Goal: Navigation & Orientation: Find specific page/section

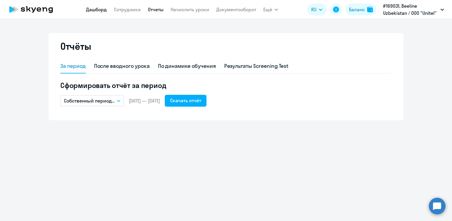
click at [100, 9] on link "Дашборд" at bounding box center [96, 10] width 21 height 6
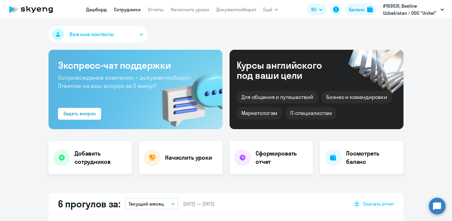
click at [128, 8] on link "Сотрудники" at bounding box center [127, 10] width 27 height 6
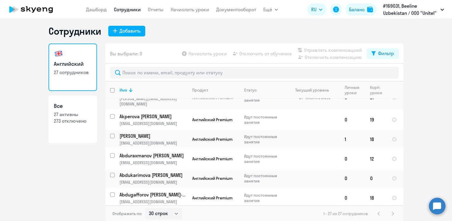
scroll to position [4, 0]
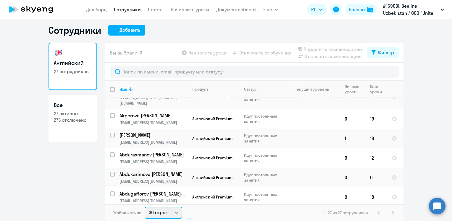
click at [172, 211] on select "30 строк 50 строк 100 строк" at bounding box center [164, 213] width 38 height 12
click at [175, 215] on select "30 строк 50 строк 100 строк" at bounding box center [164, 213] width 38 height 12
select select "50"
click at [145, 207] on select "30 строк 50 строк 100 строк" at bounding box center [164, 213] width 38 height 12
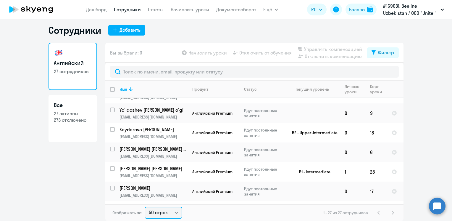
scroll to position [0, 0]
